Goal: Contribute content: Add original content to the website for others to see

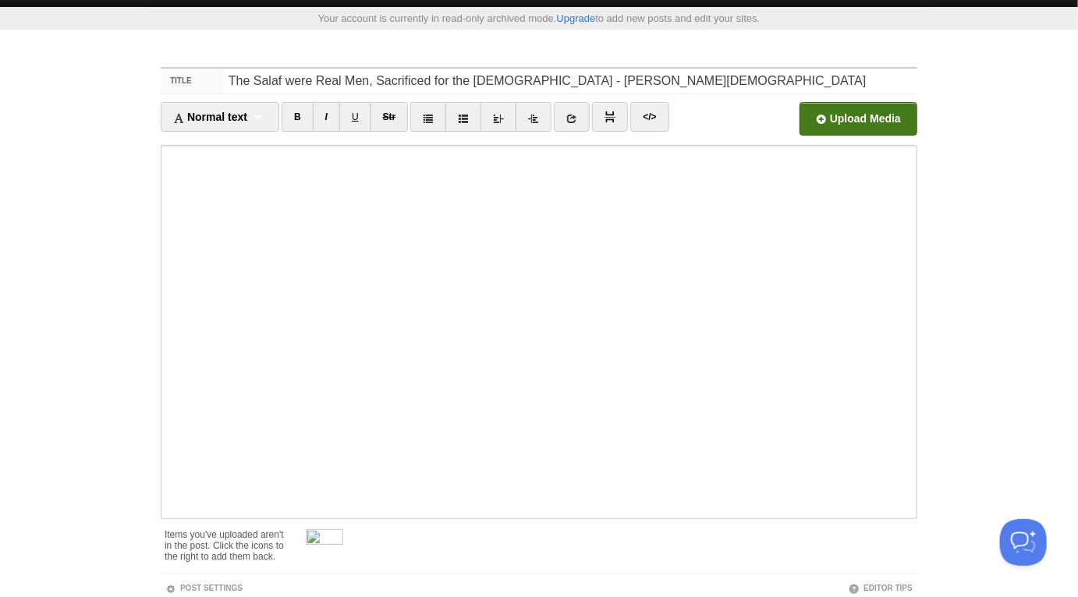
click at [818, 111] on input "file" at bounding box center [387, 123] width 1181 height 80
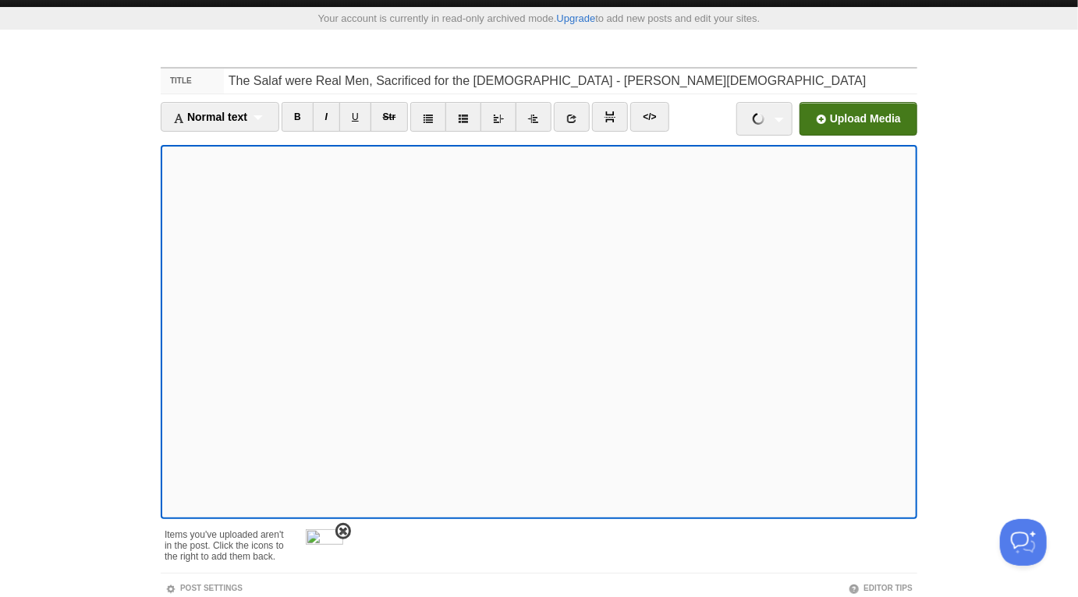
click at [345, 529] on span at bounding box center [343, 531] width 11 height 11
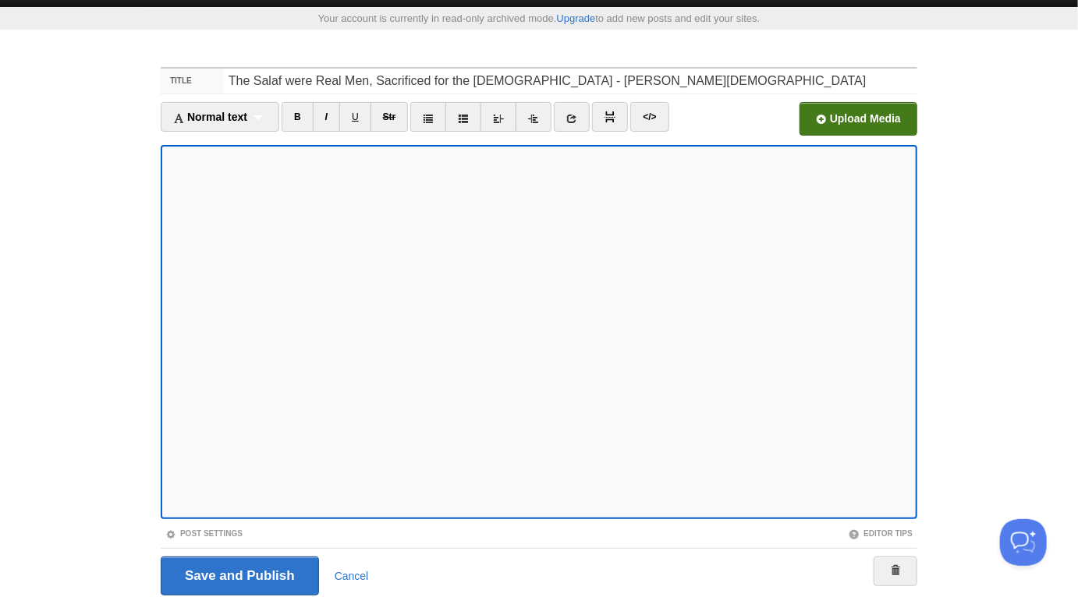
scroll to position [83, 0]
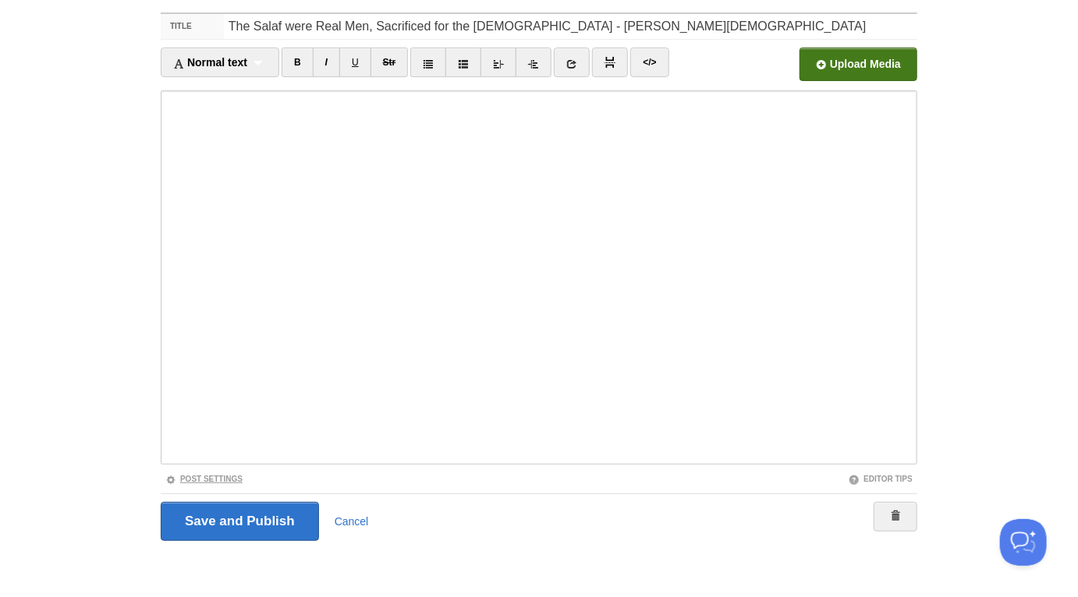
click at [226, 475] on link "Post Settings" at bounding box center [203, 479] width 77 height 9
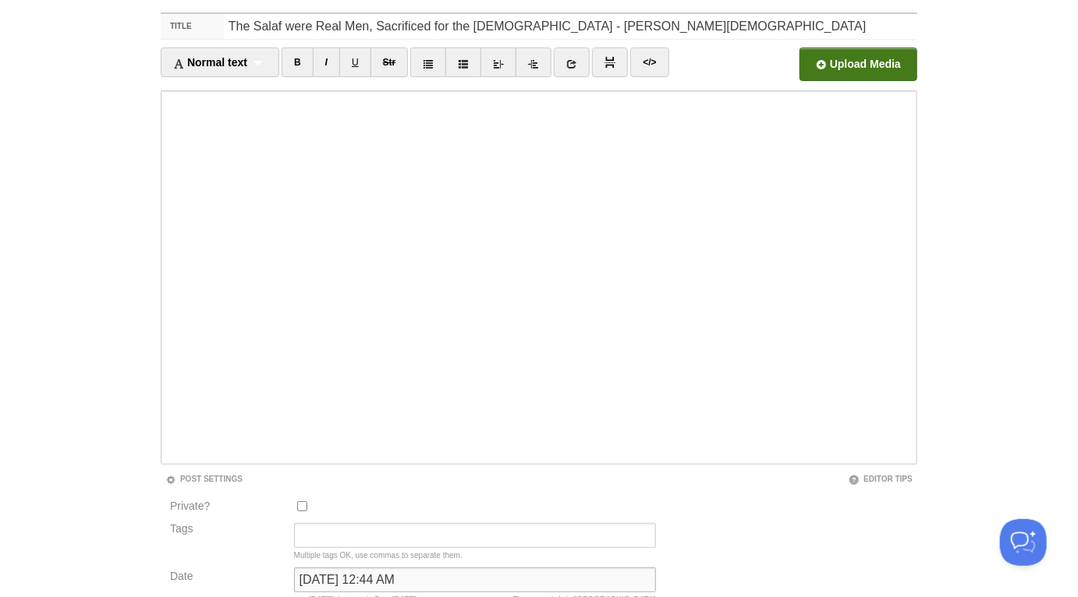
click at [359, 581] on input "May 24, 2023 at 12:44 AM" at bounding box center [475, 580] width 362 height 25
type input "now"
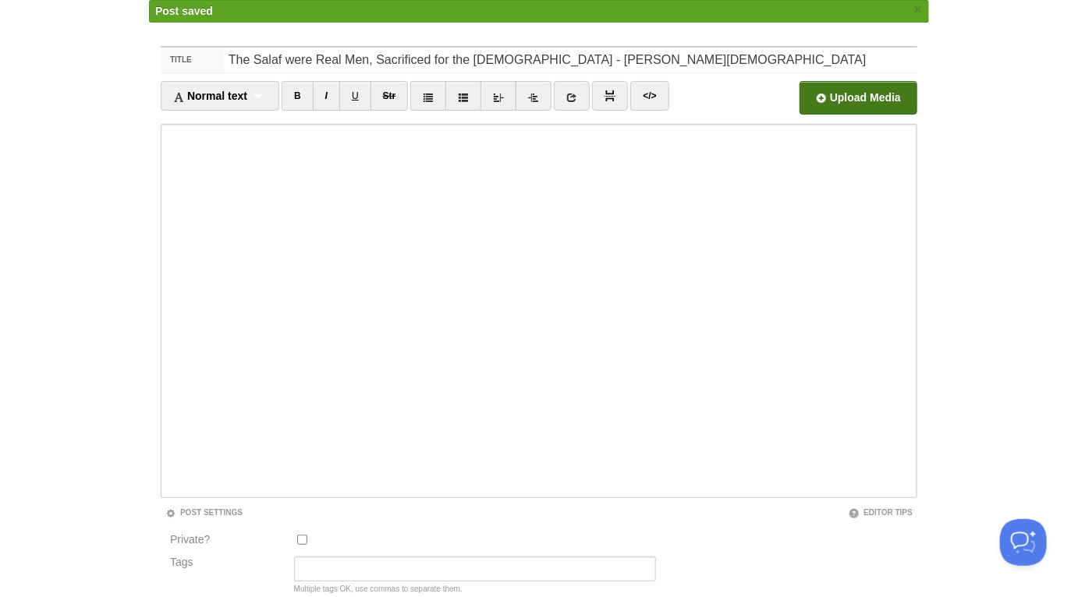
scroll to position [81, 0]
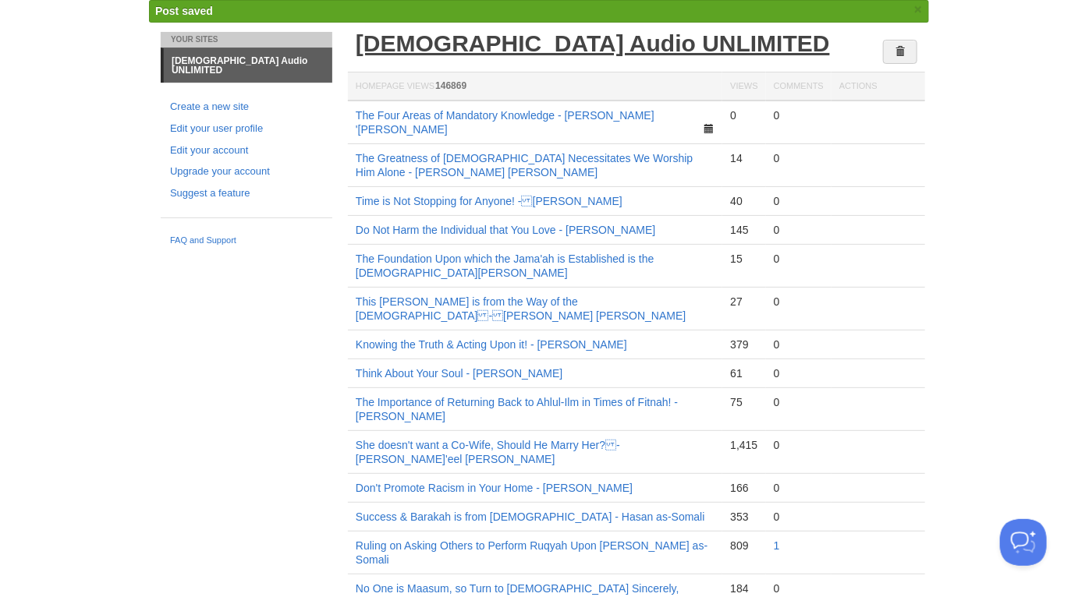
click at [569, 41] on link "[DEMOGRAPHIC_DATA] Audio UNLIMITED" at bounding box center [593, 43] width 474 height 26
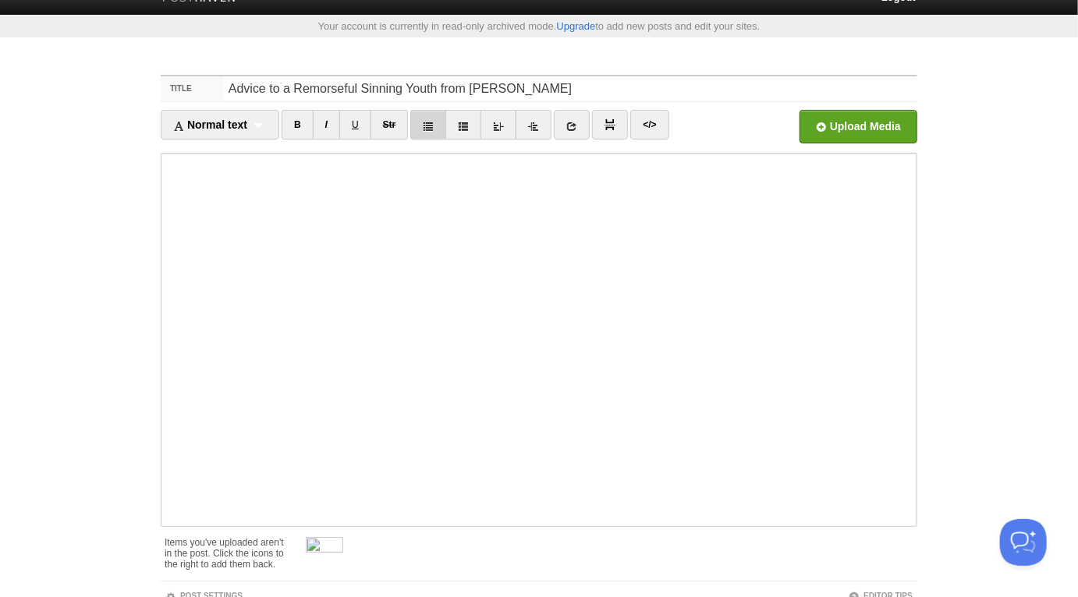
scroll to position [28, 0]
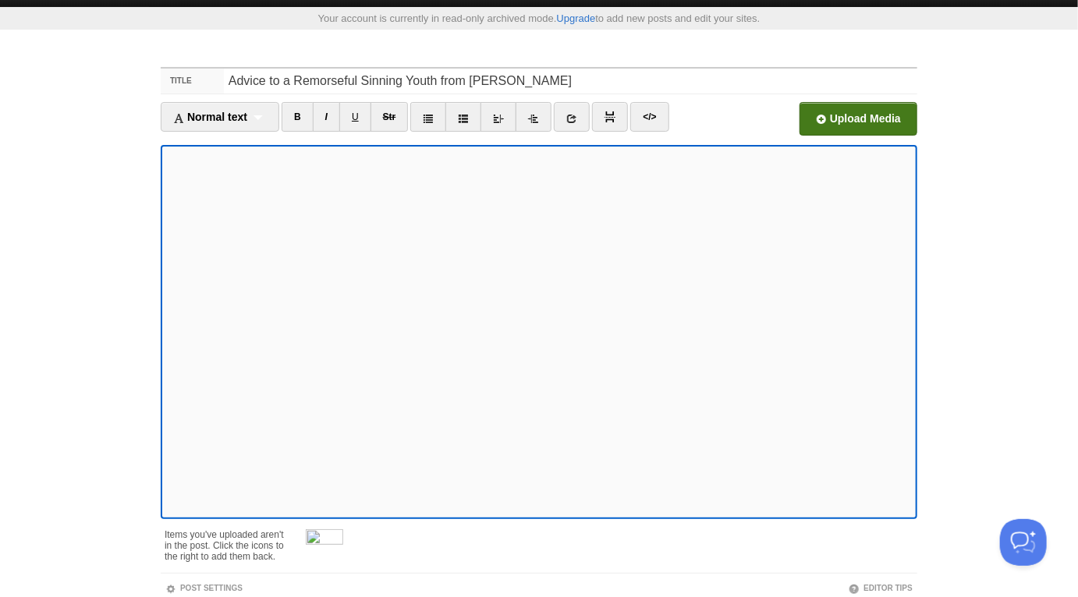
click at [856, 122] on input "file" at bounding box center [387, 123] width 1181 height 80
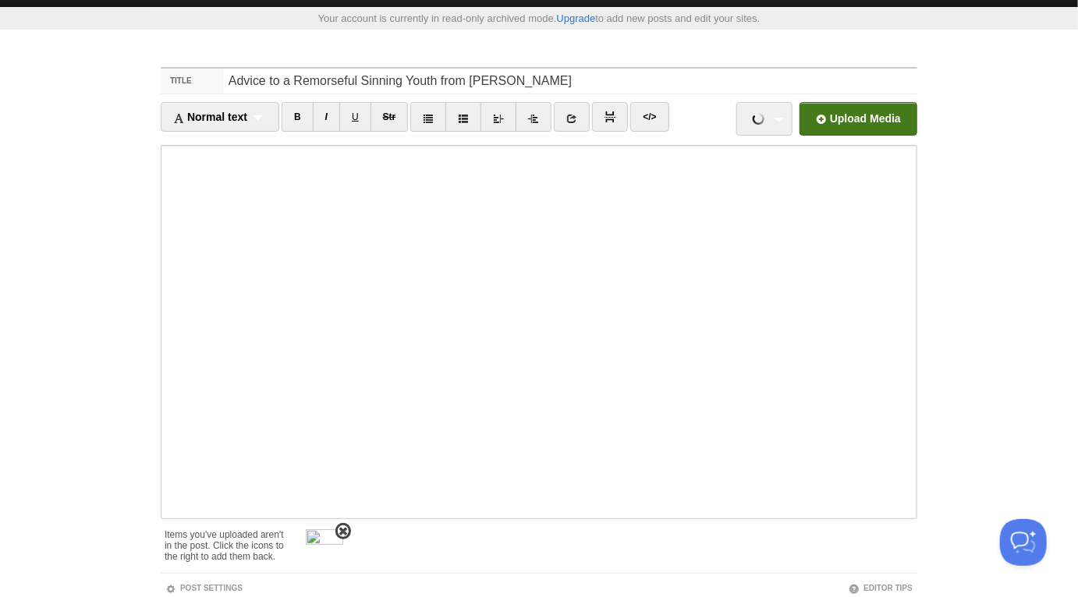
click at [342, 524] on link at bounding box center [343, 531] width 16 height 16
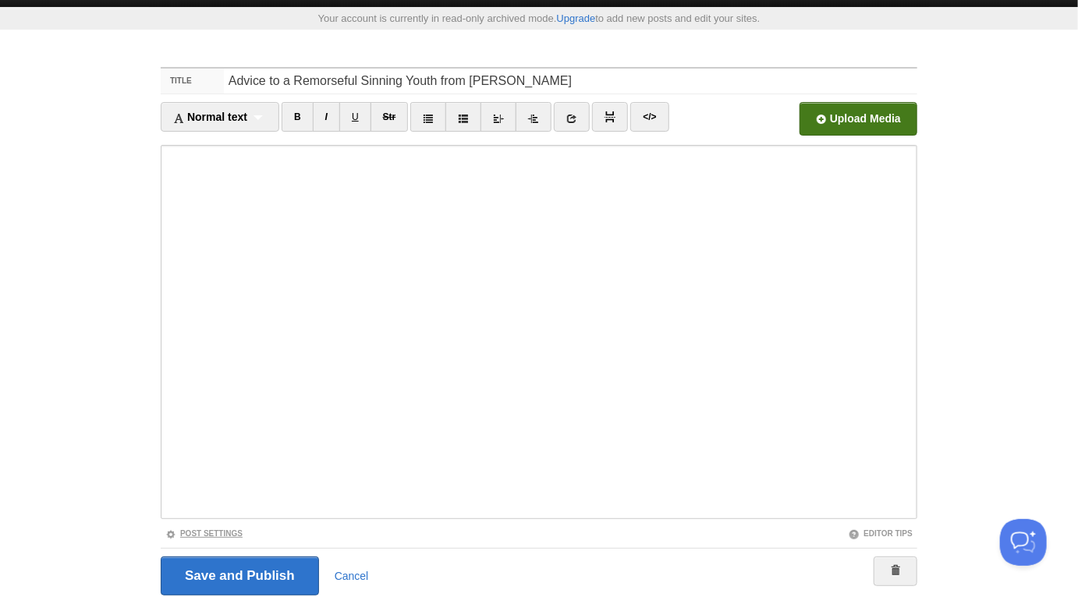
click at [209, 531] on link "Post Settings" at bounding box center [203, 533] width 77 height 9
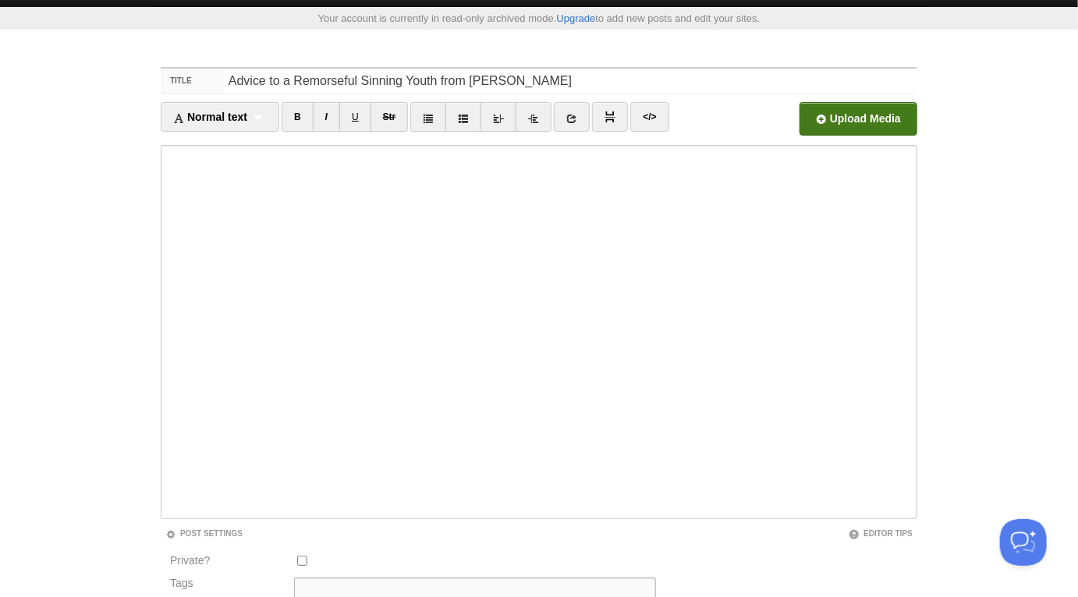
click at [356, 583] on input "Tags" at bounding box center [475, 590] width 362 height 25
type input "now"
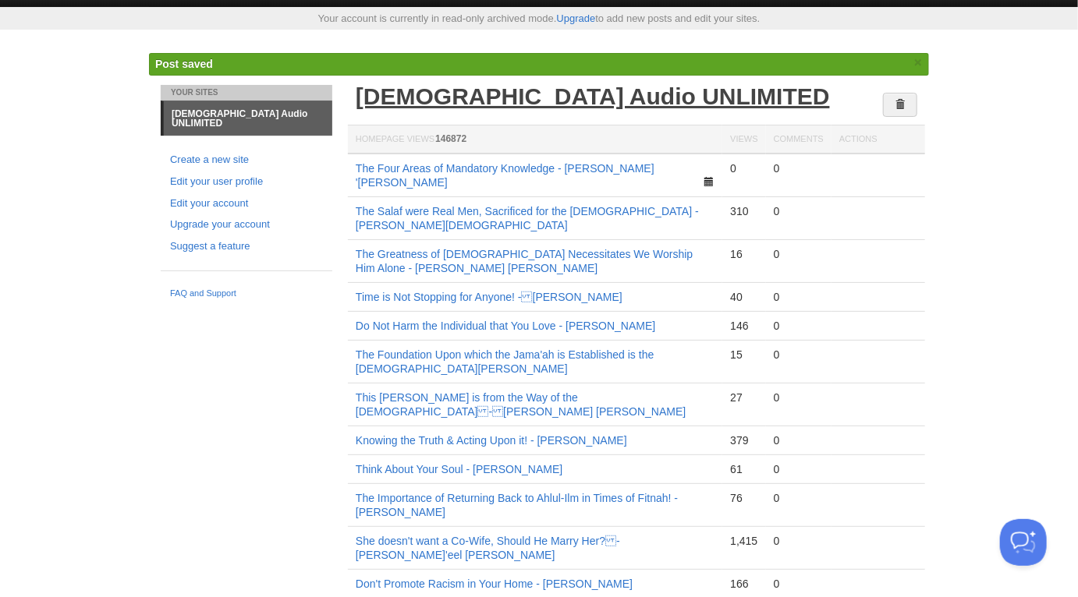
click at [561, 97] on link "[DEMOGRAPHIC_DATA] Audio UNLIMITED" at bounding box center [593, 96] width 474 height 26
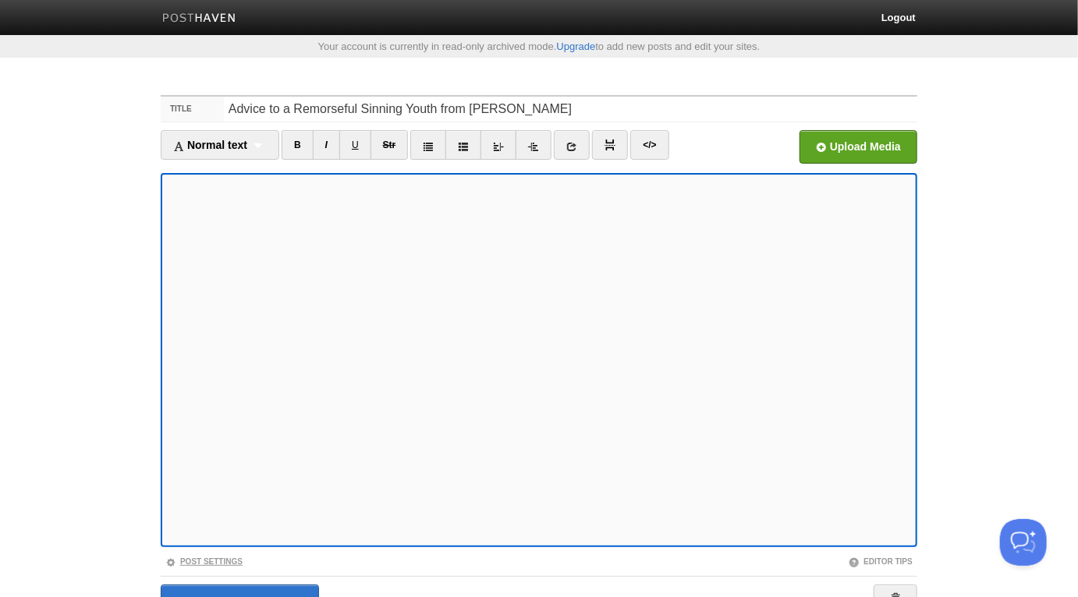
click at [239, 561] on link "Post Settings" at bounding box center [203, 562] width 77 height 9
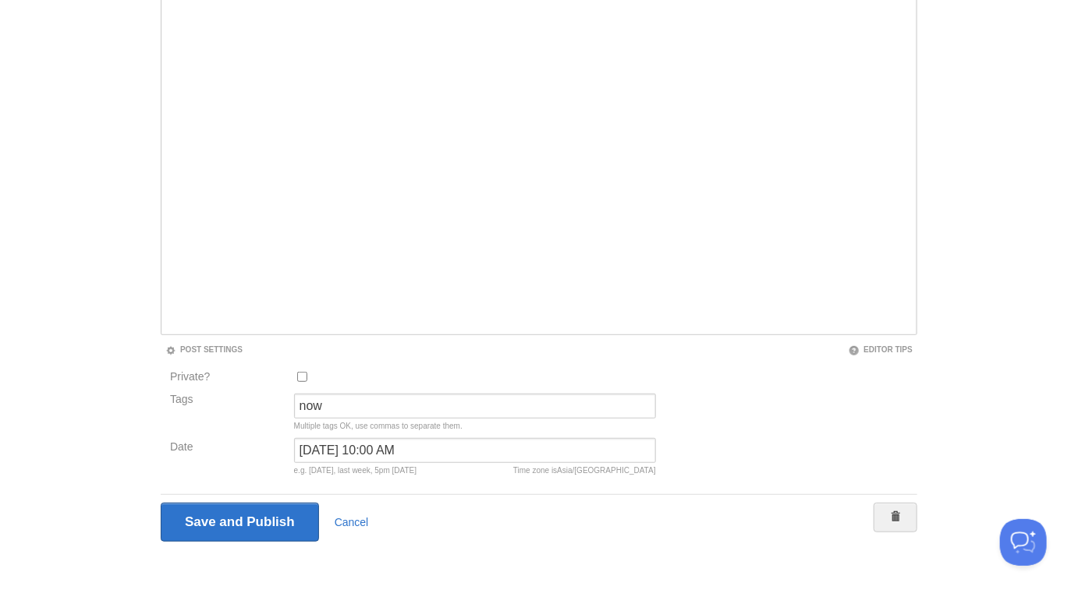
scroll to position [214, 0]
click at [365, 461] on div "August 22, 2020 at 10:00 AM Time zone is Asia/Baghdad e.g. yesterday, last week…" at bounding box center [474, 459] width 371 height 44
click at [360, 451] on input "August 22, 2020 at 10:00 AM" at bounding box center [475, 449] width 362 height 25
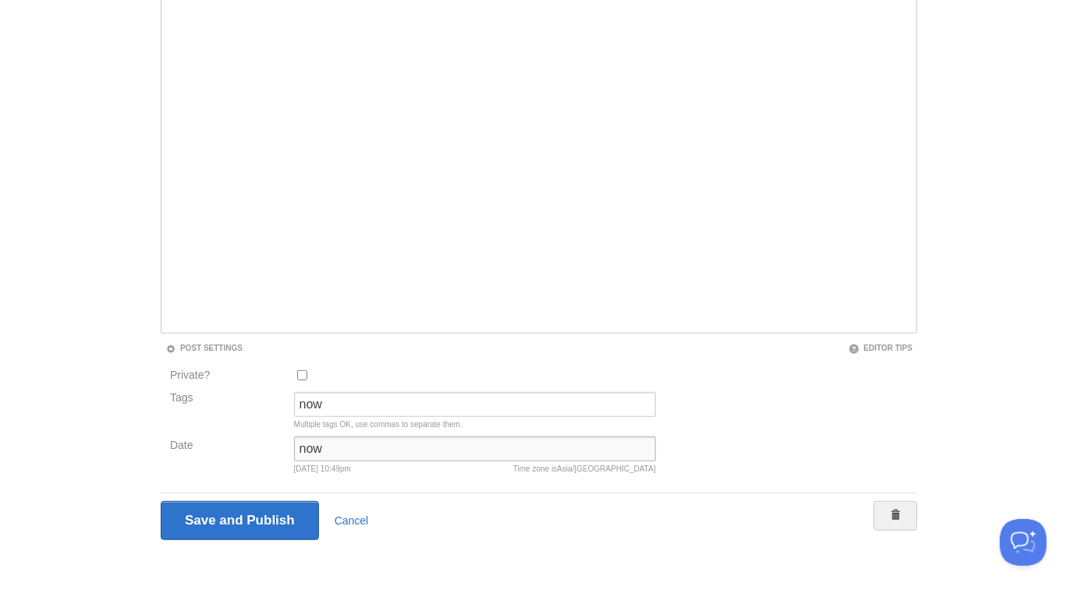
type input "now"
click at [161, 501] on input "Save and Publish" at bounding box center [240, 520] width 158 height 39
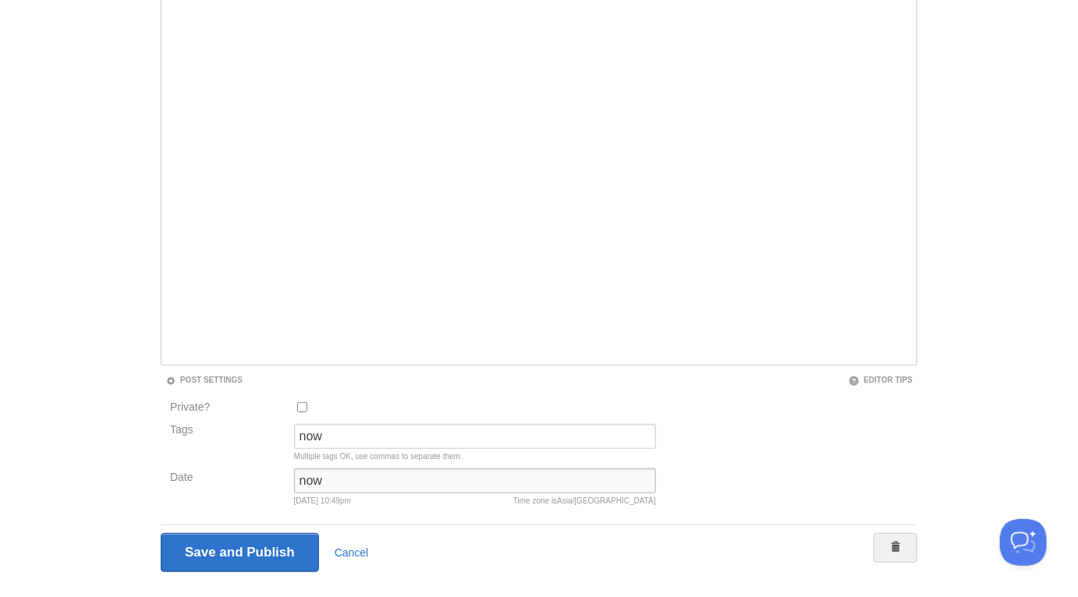
scroll to position [81, 0]
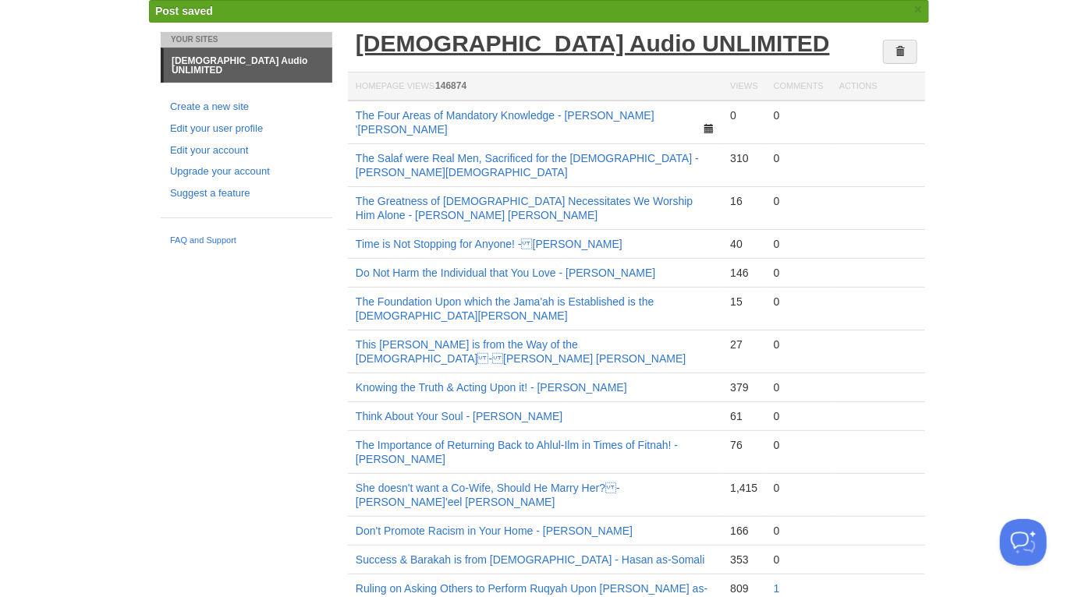
click at [490, 41] on link "[DEMOGRAPHIC_DATA] Audio UNLIMITED" at bounding box center [593, 43] width 474 height 26
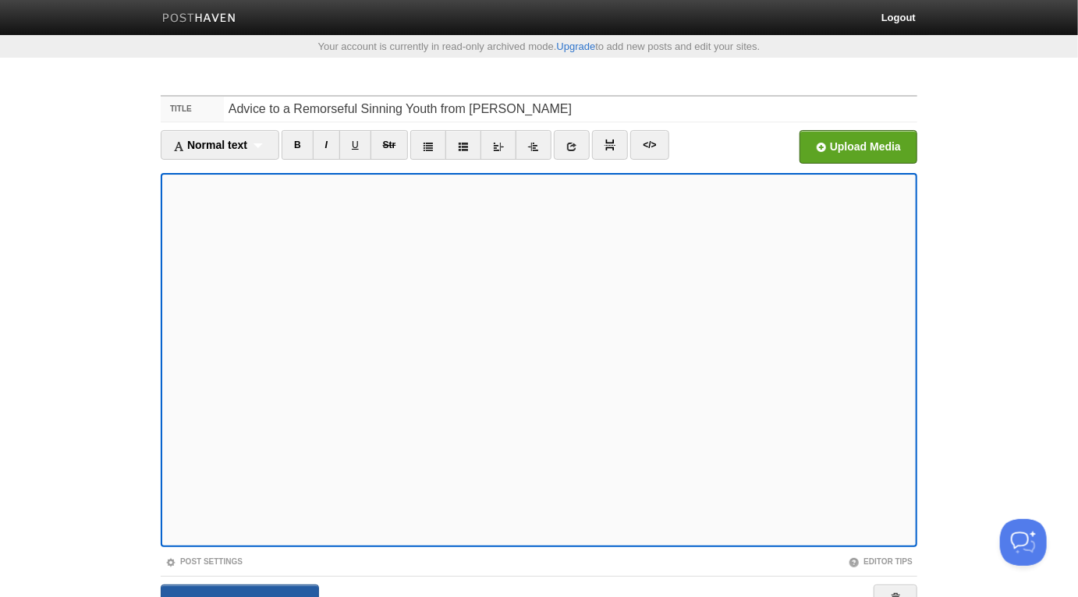
click at [296, 590] on input "Save and Publish" at bounding box center [240, 604] width 158 height 39
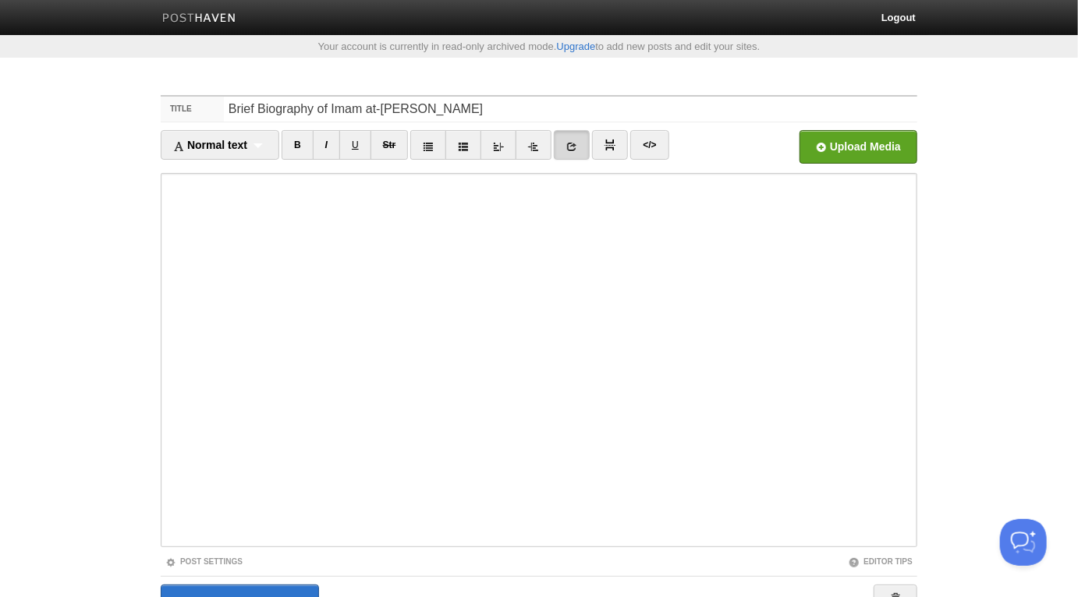
scroll to position [83, 0]
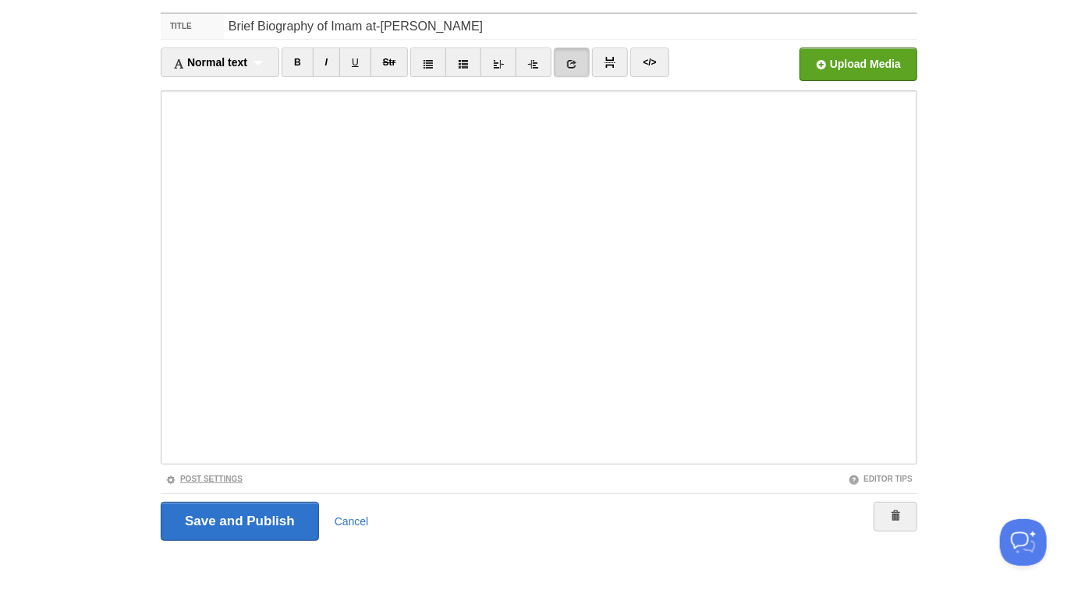
click at [227, 477] on link "Post Settings" at bounding box center [203, 479] width 77 height 9
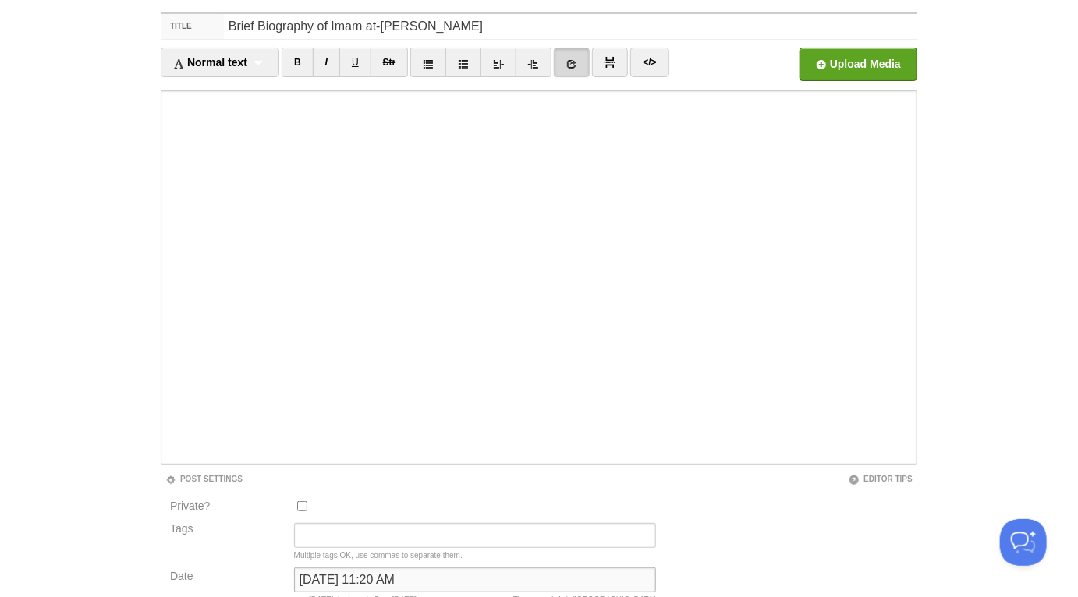
click at [411, 497] on input "May 20, 2023 at 11:20 AM" at bounding box center [475, 580] width 362 height 25
type input "b"
type input "now"
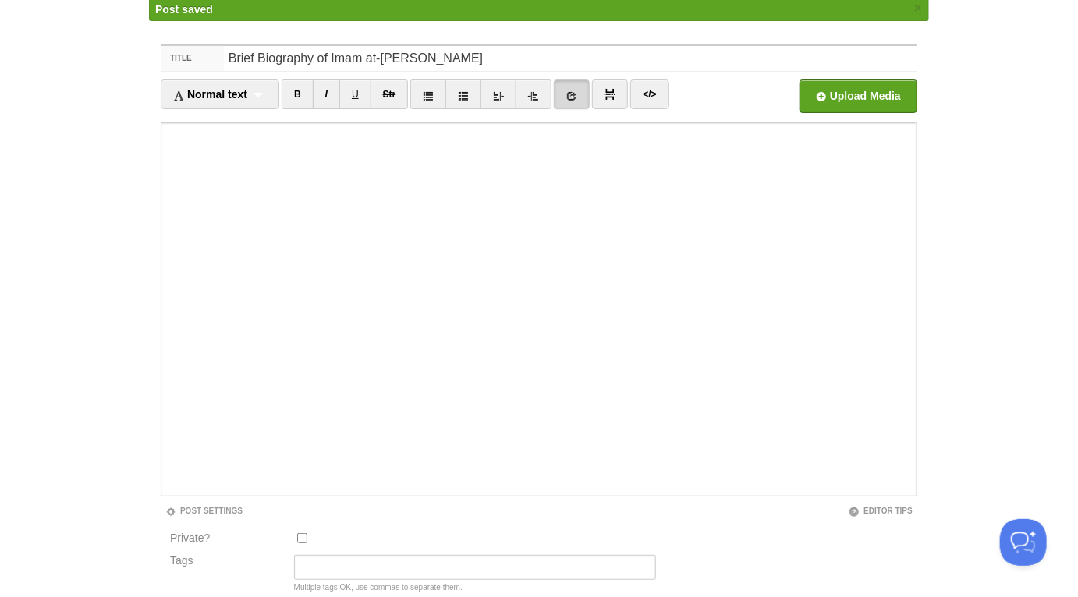
scroll to position [81, 0]
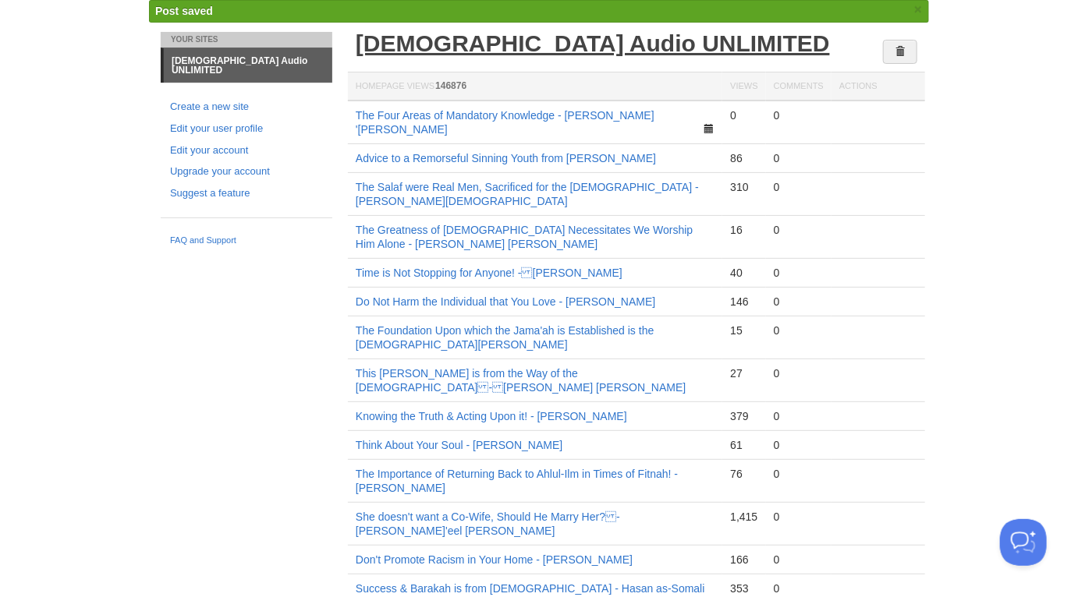
click at [510, 44] on link "[DEMOGRAPHIC_DATA] Audio UNLIMITED" at bounding box center [593, 43] width 474 height 26
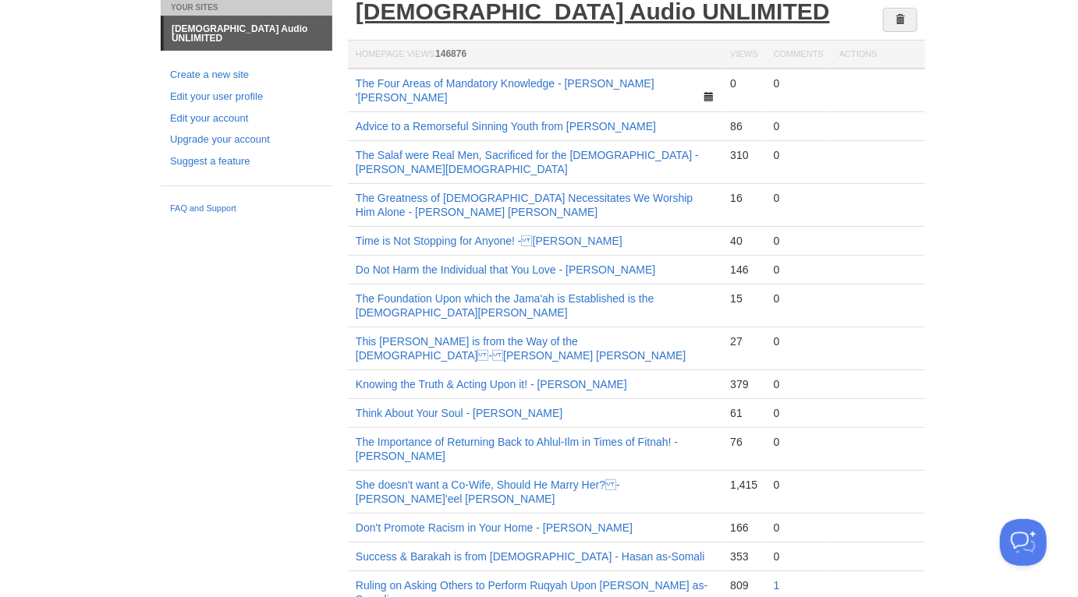
click at [470, 10] on link "[DEMOGRAPHIC_DATA] Audio UNLIMITED" at bounding box center [593, 11] width 474 height 26
click at [581, 19] on link "[DEMOGRAPHIC_DATA] Audio UNLIMITED" at bounding box center [593, 11] width 474 height 26
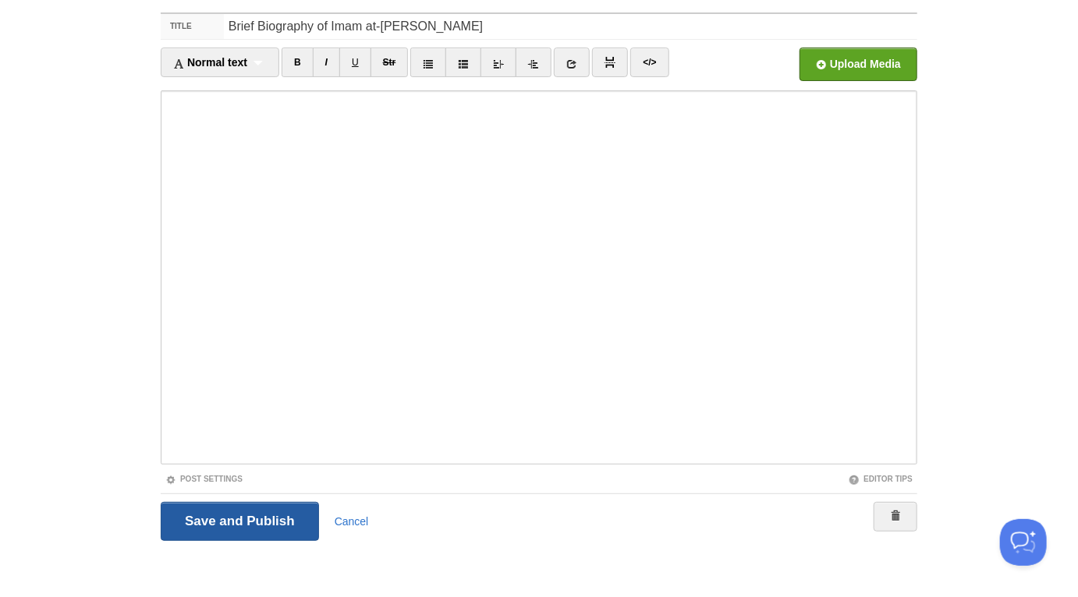
click at [281, 511] on input "Save and Publish" at bounding box center [240, 521] width 158 height 39
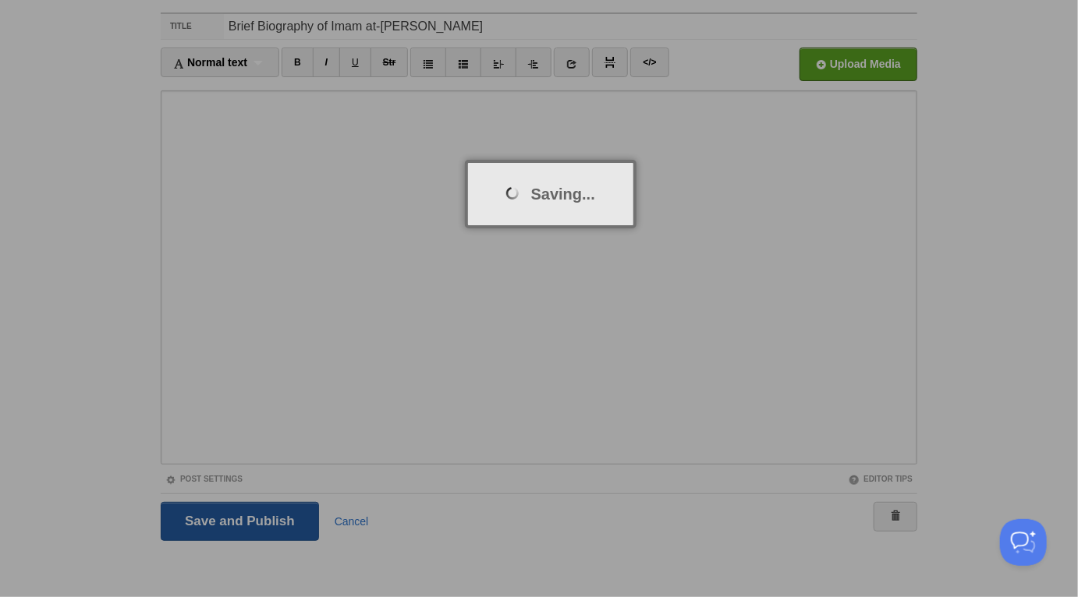
click at [281, 511] on div at bounding box center [539, 298] width 1078 height 597
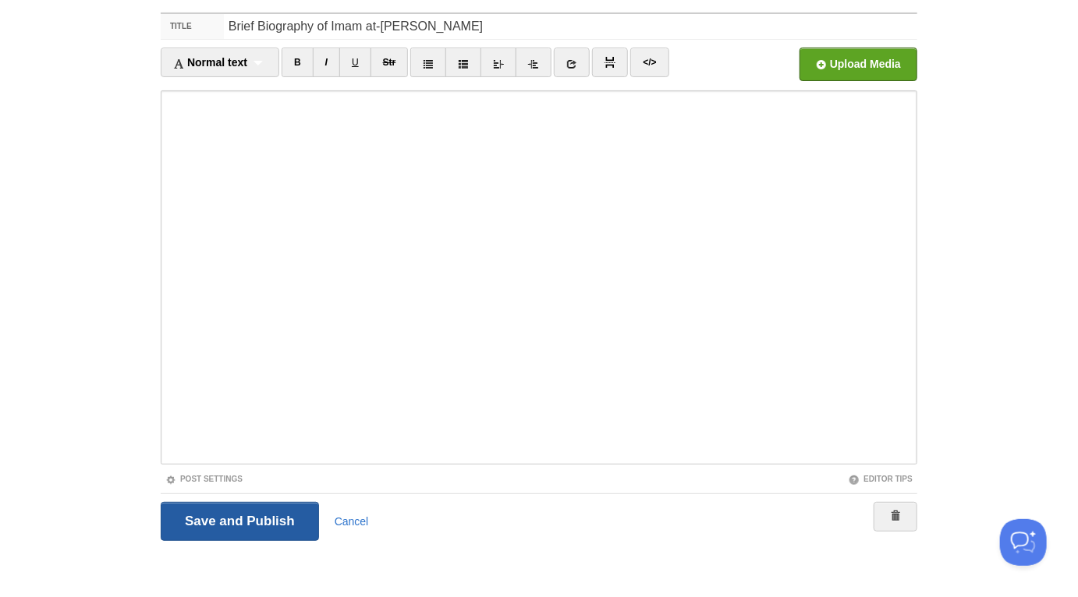
scroll to position [81, 0]
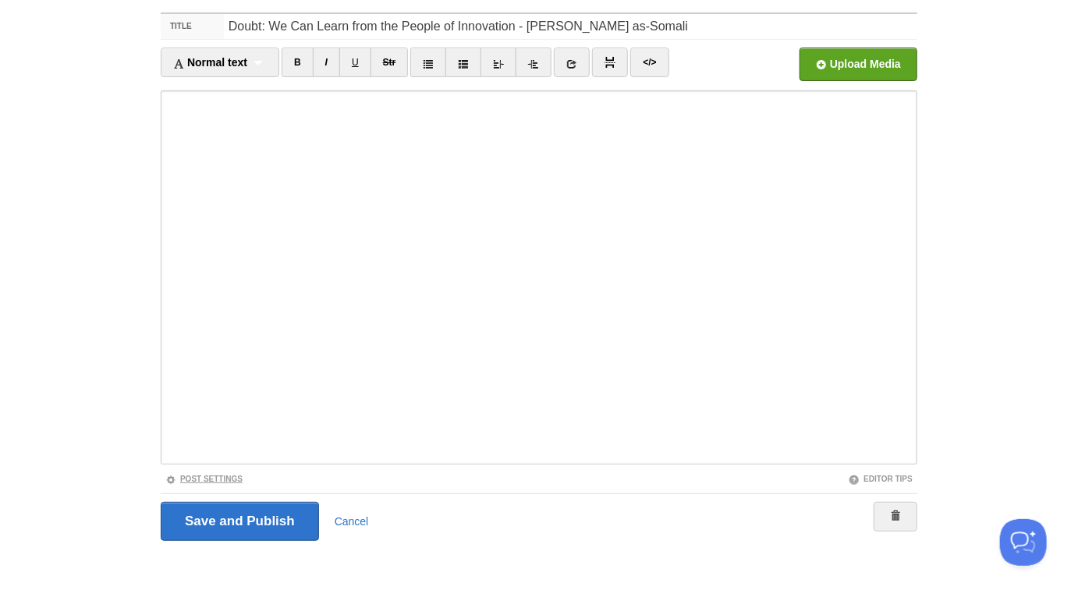
click at [222, 477] on link "Post Settings" at bounding box center [203, 479] width 77 height 9
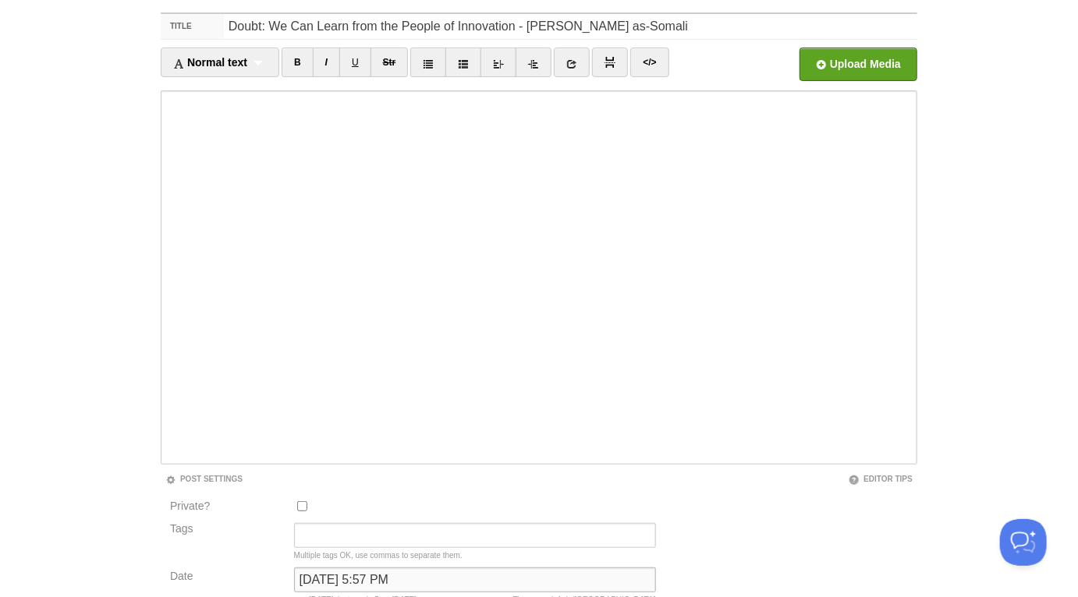
click at [368, 575] on input "February 17, 2025 at 5:57 PM" at bounding box center [475, 580] width 362 height 25
type input "now"
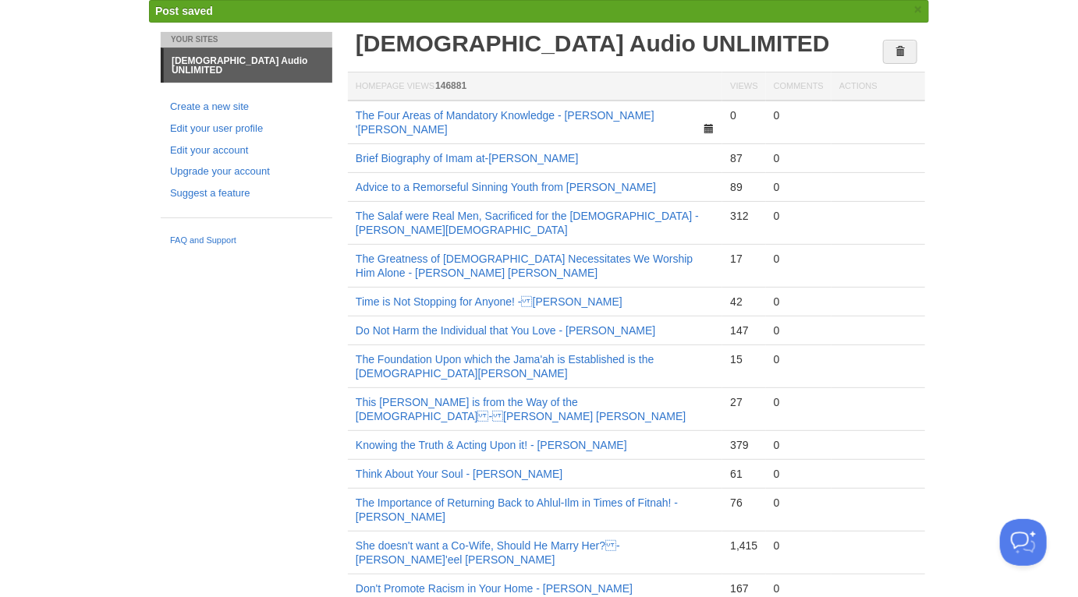
scroll to position [94, 0]
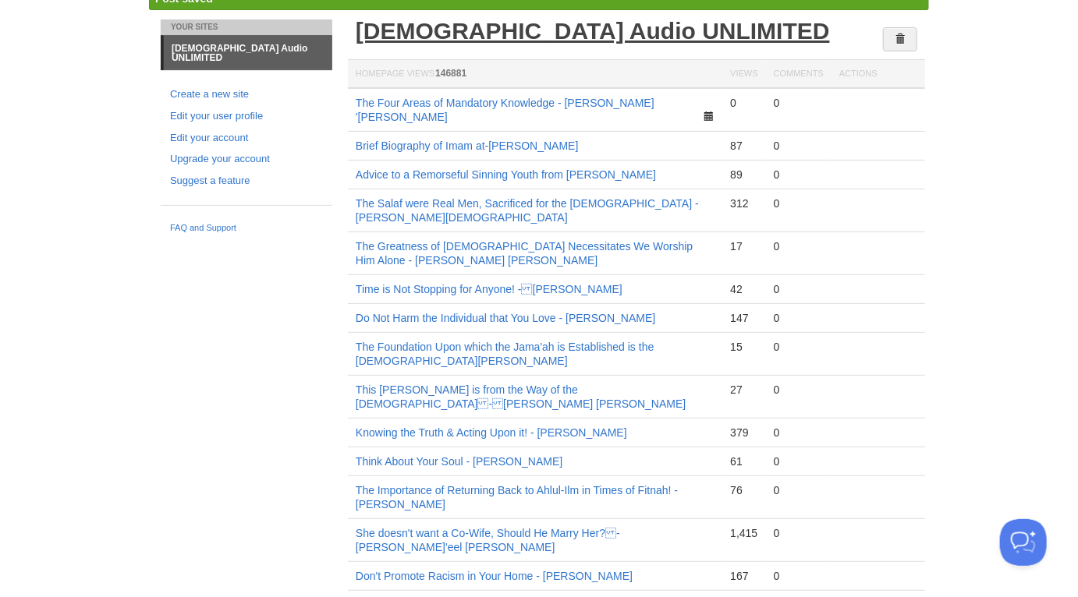
click at [500, 31] on link "[DEMOGRAPHIC_DATA] Audio UNLIMITED" at bounding box center [593, 31] width 474 height 26
